Goal: Task Accomplishment & Management: Manage account settings

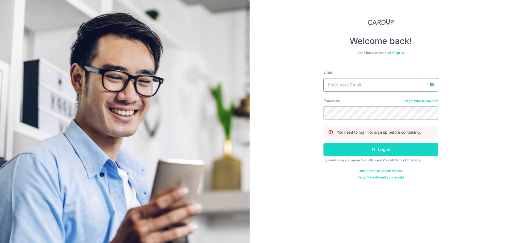
type input "[EMAIL_ADDRESS][DOMAIN_NAME]"
click at [376, 149] on button "Log in" at bounding box center [381, 149] width 115 height 13
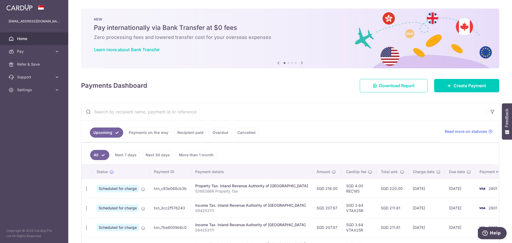
scroll to position [40, 0]
